Goal: Task Accomplishment & Management: Use online tool/utility

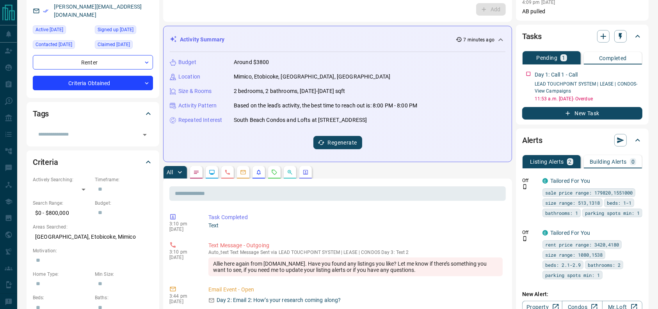
scroll to position [84, 0]
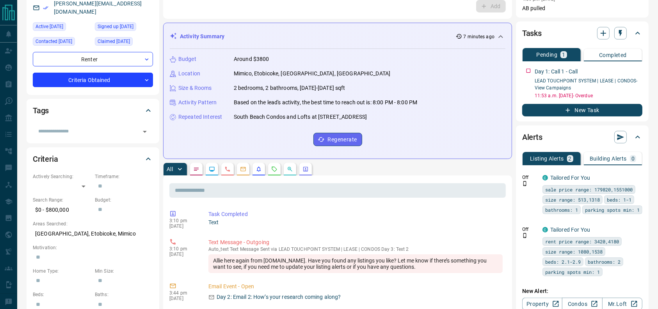
click at [210, 171] on icon "Lead Browsing Activity" at bounding box center [212, 169] width 6 height 6
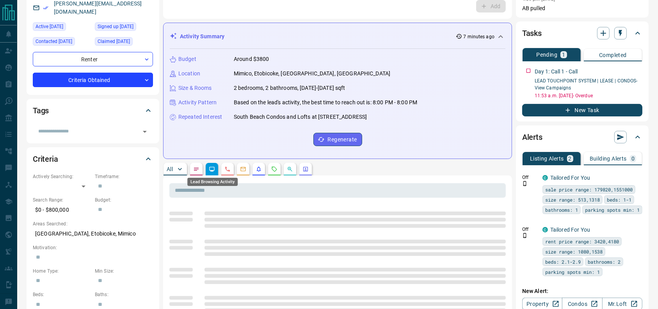
scroll to position [0, 0]
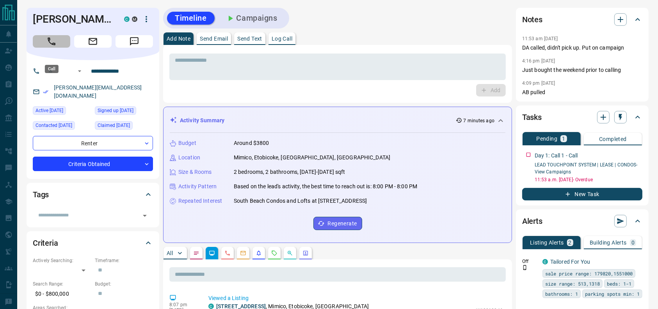
click at [57, 48] on button "Call" at bounding box center [51, 41] width 37 height 12
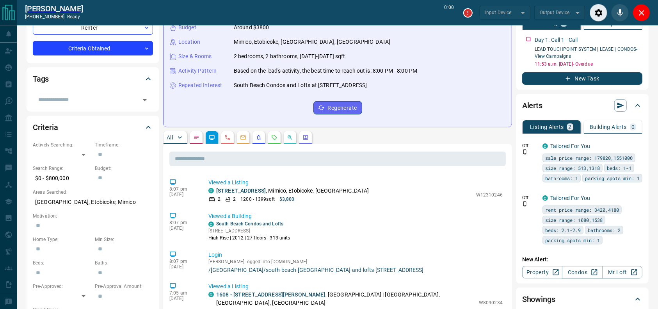
scroll to position [141, 0]
type input "*******"
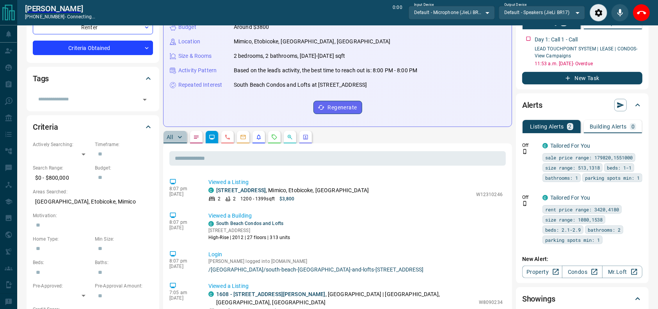
click at [174, 132] on button "All" at bounding box center [175, 137] width 23 height 12
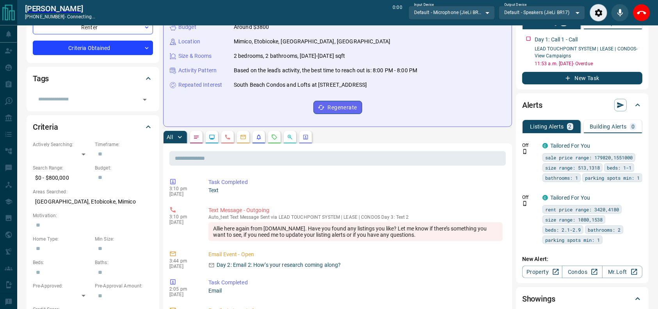
scroll to position [0, 0]
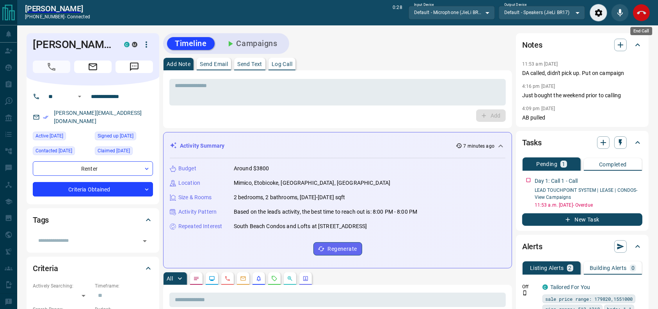
click at [643, 20] on button "End Call" at bounding box center [642, 13] width 18 height 18
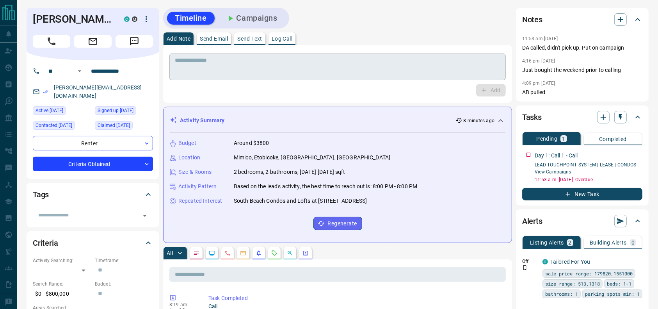
click at [369, 64] on textarea at bounding box center [338, 67] width 326 height 20
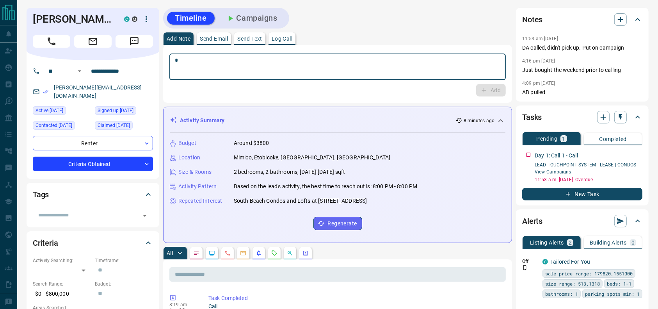
type textarea "*"
type textarea "**********"
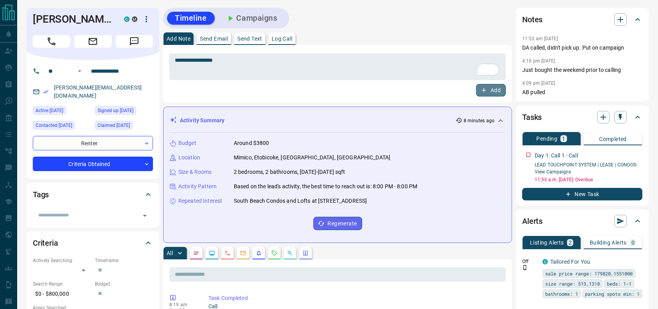
click at [476, 89] on button "Add" at bounding box center [491, 90] width 30 height 12
